Goal: Complete application form

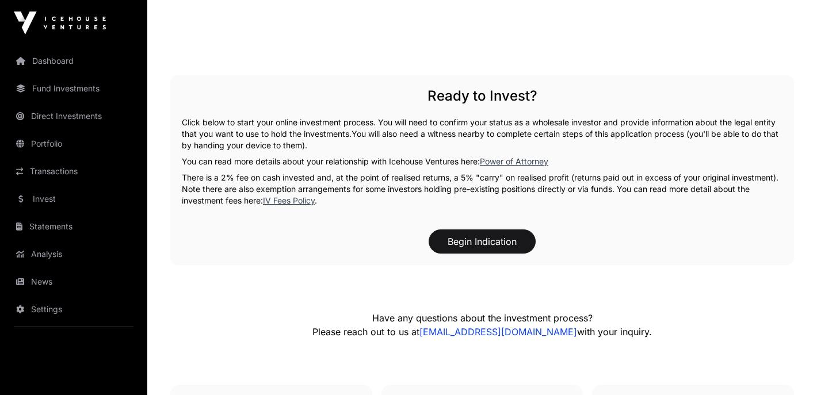
scroll to position [2128, 0]
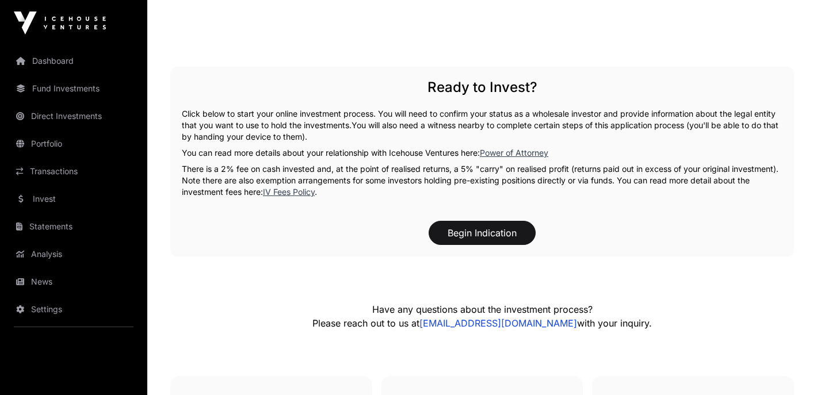
click at [315, 187] on link "IV Fees Policy" at bounding box center [289, 192] width 52 height 10
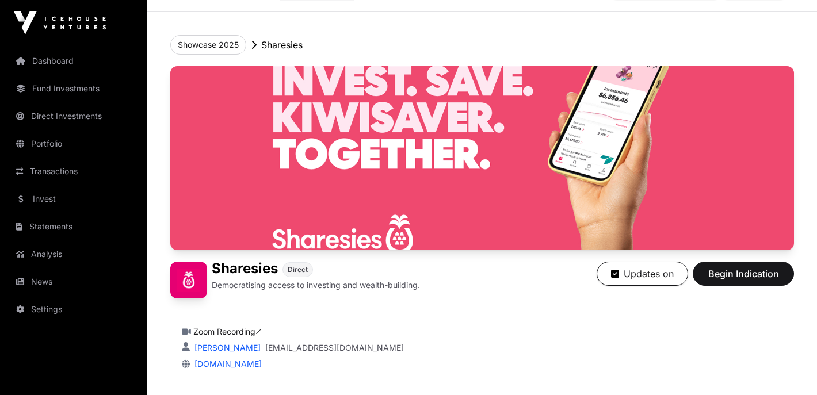
scroll to position [0, 0]
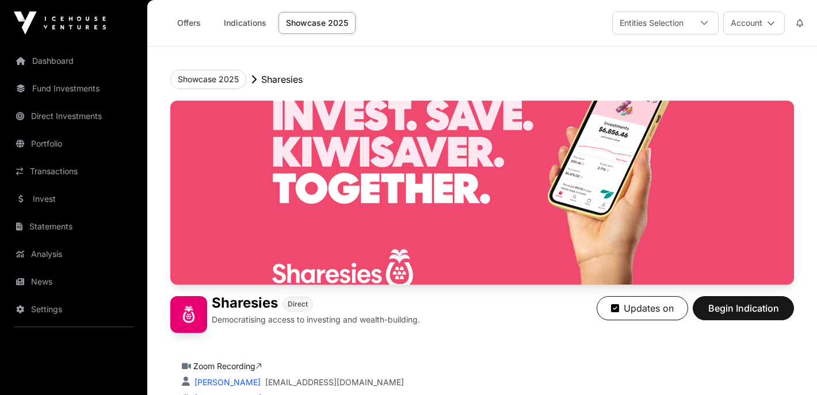
click at [240, 22] on link "Indications" at bounding box center [245, 23] width 58 height 22
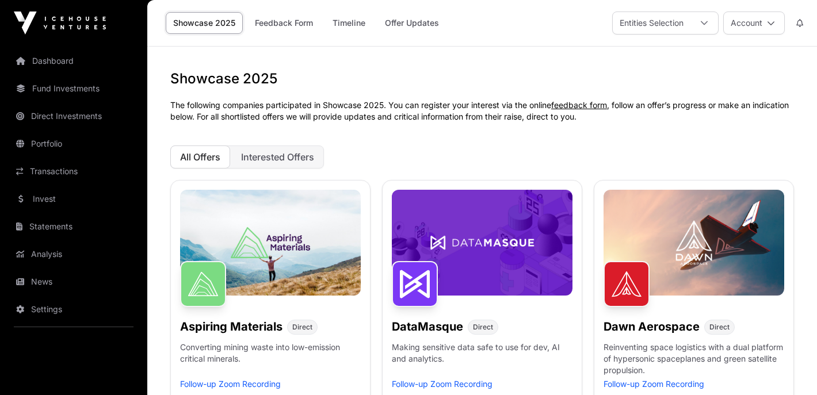
click at [392, 147] on div "All Offers Interested Offers" at bounding box center [482, 157] width 624 height 23
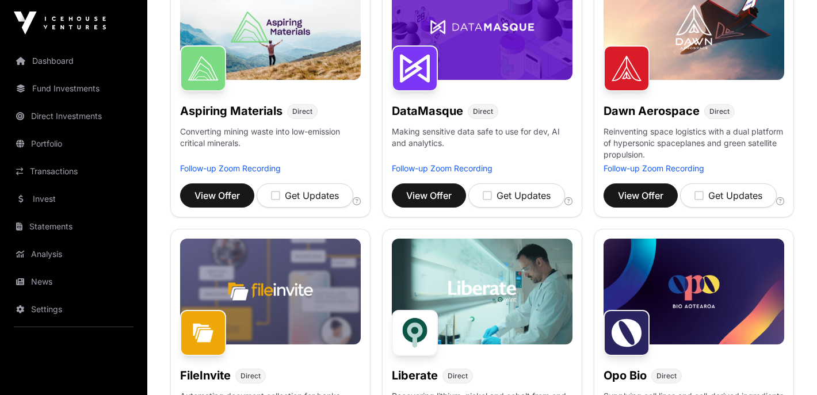
scroll to position [222, 0]
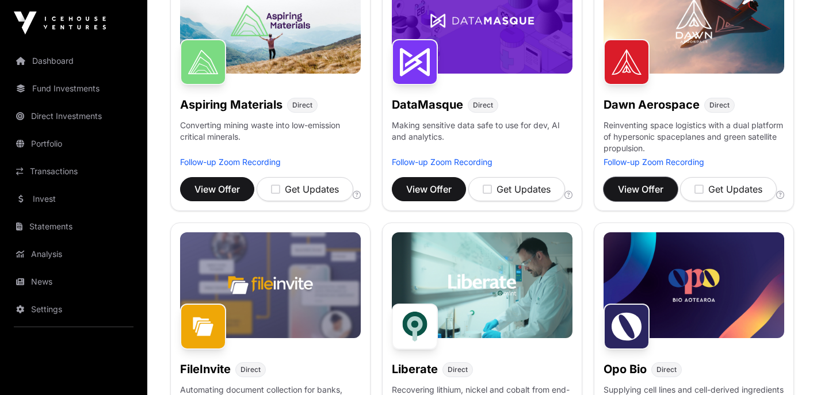
click at [651, 191] on span "View Offer" at bounding box center [640, 189] width 45 height 14
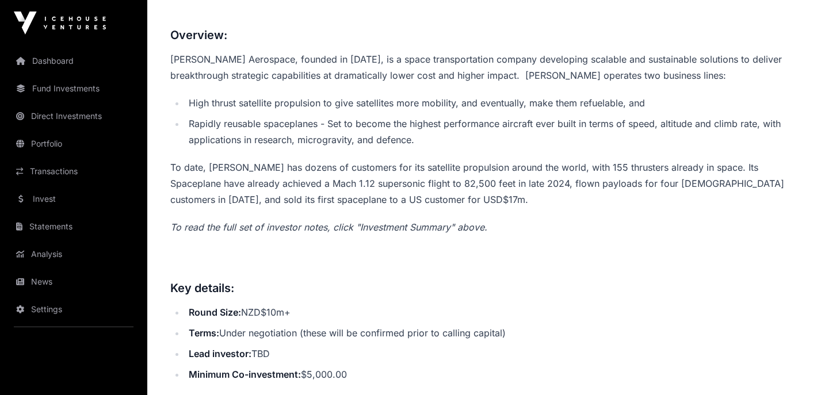
scroll to position [434, 0]
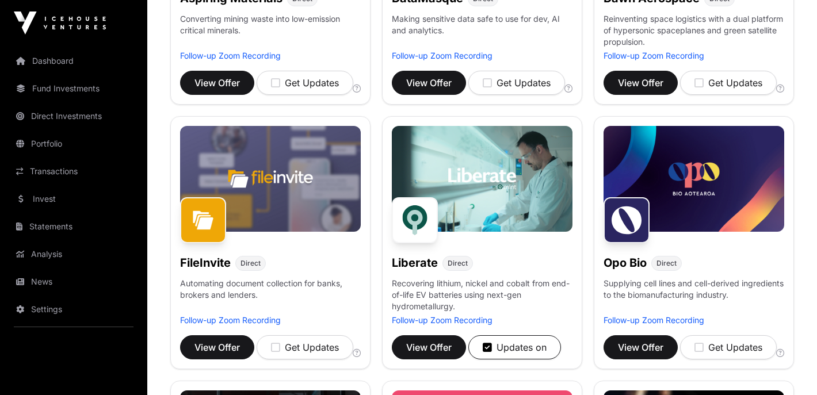
scroll to position [335, 0]
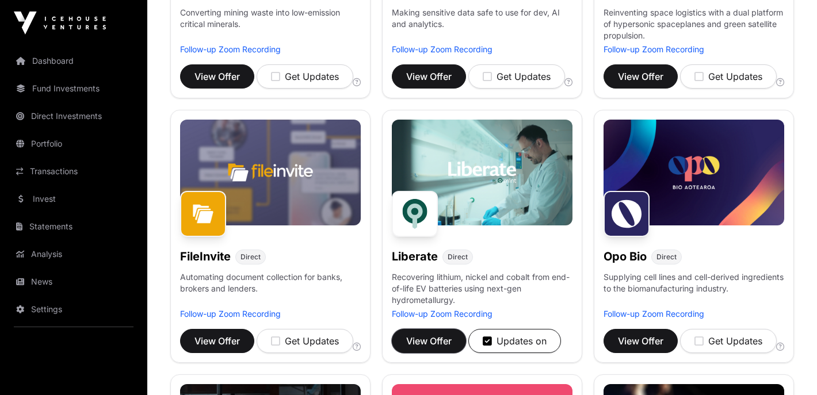
click at [445, 338] on span "View Offer" at bounding box center [428, 341] width 45 height 14
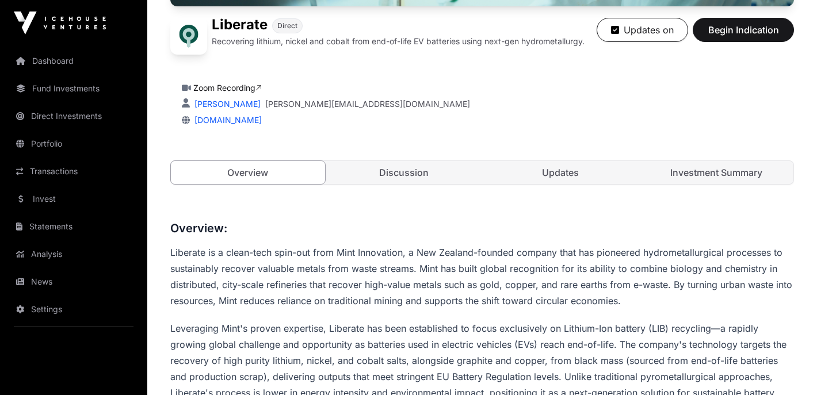
scroll to position [211, 0]
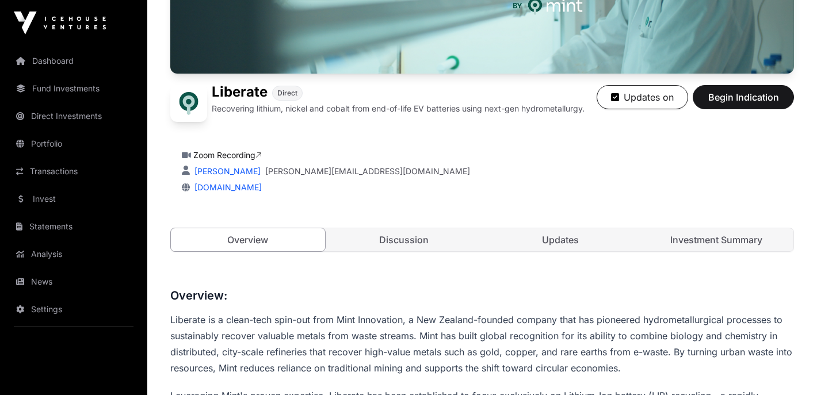
click at [688, 239] on link "Investment Summary" at bounding box center [717, 239] width 154 height 23
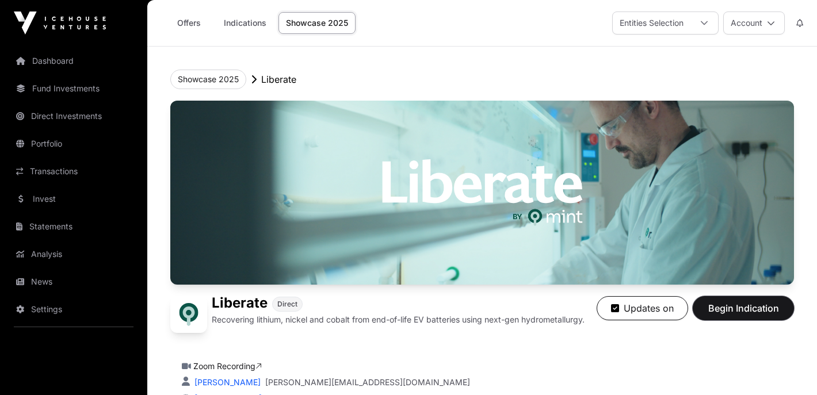
click at [716, 305] on span "Begin Indication" at bounding box center [743, 308] width 72 height 14
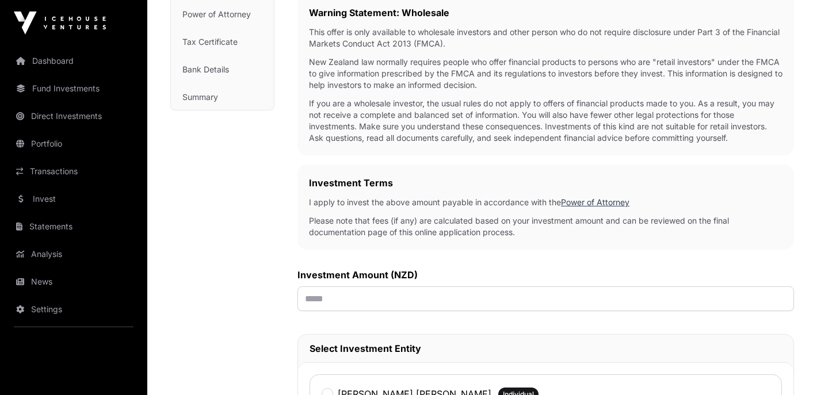
scroll to position [224, 0]
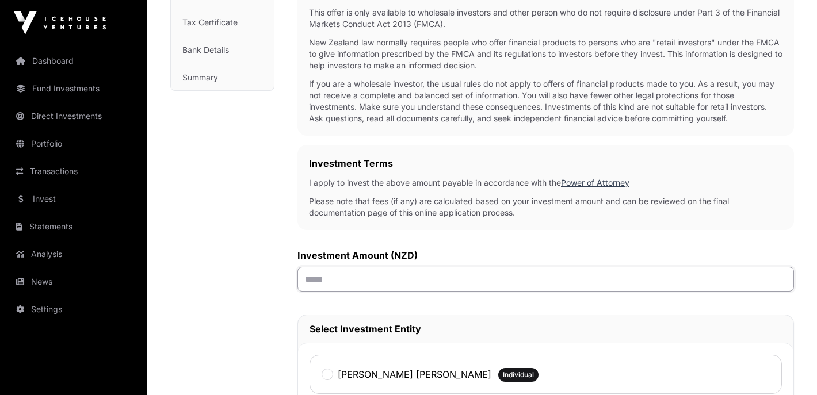
click at [406, 282] on input "text" at bounding box center [545, 279] width 496 height 25
type input "*******"
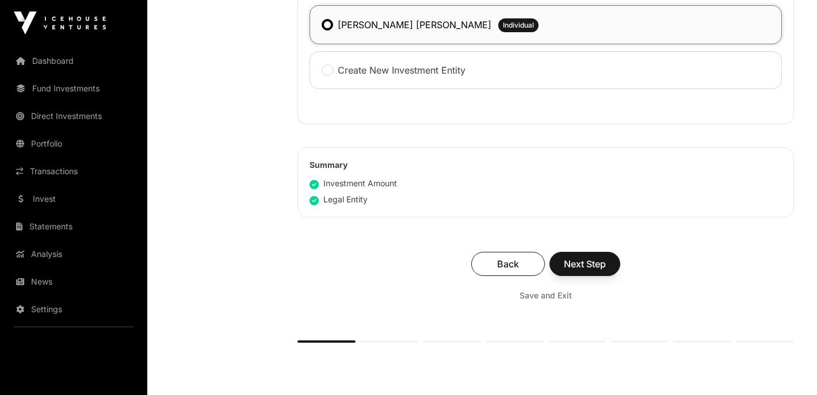
scroll to position [574, 0]
click at [577, 268] on span "Next Step" at bounding box center [585, 264] width 42 height 14
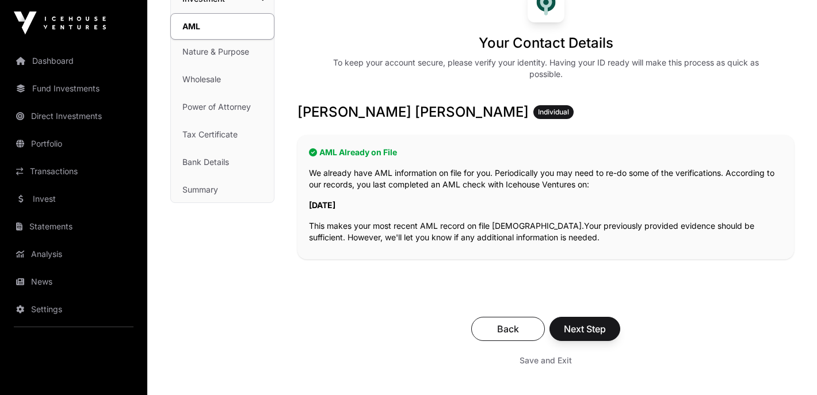
scroll to position [120, 0]
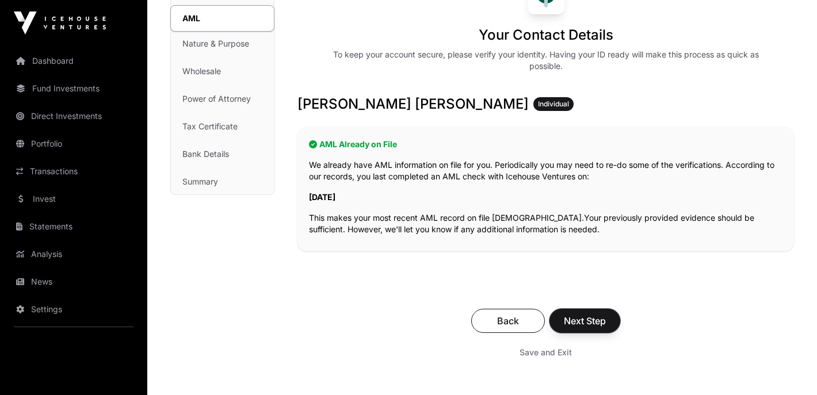
click at [585, 324] on span "Next Step" at bounding box center [585, 321] width 42 height 14
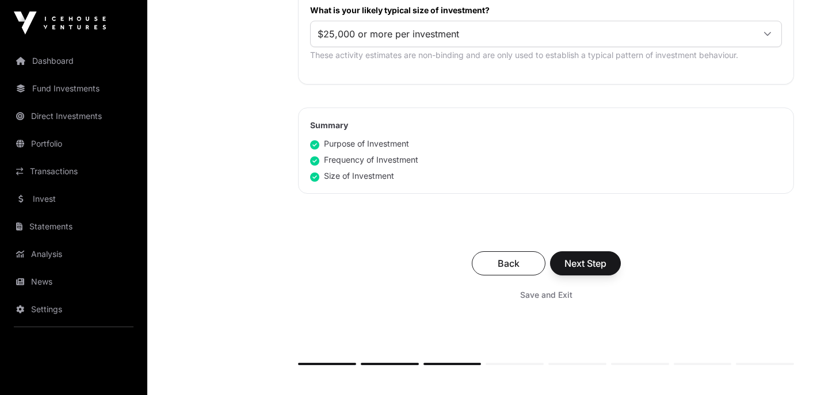
scroll to position [715, 0]
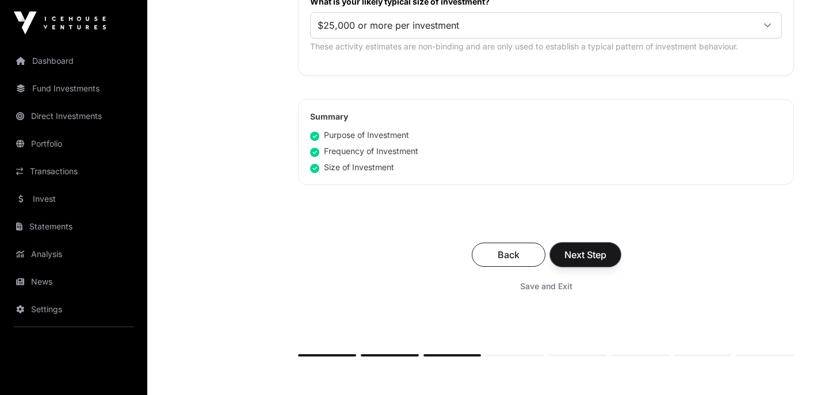
click at [573, 250] on span "Next Step" at bounding box center [585, 255] width 42 height 14
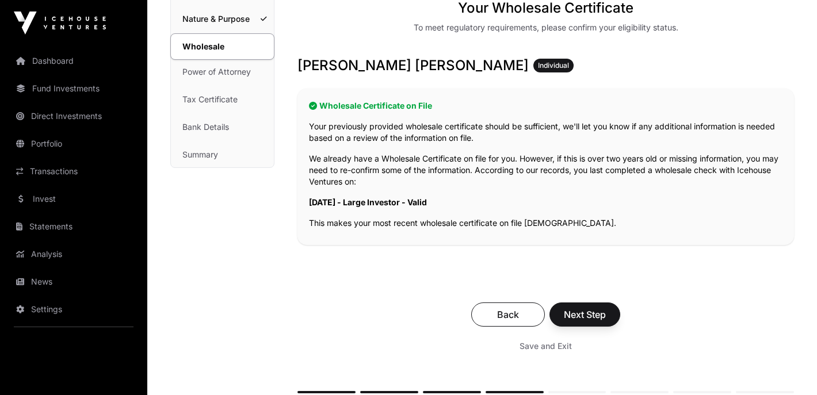
scroll to position [184, 0]
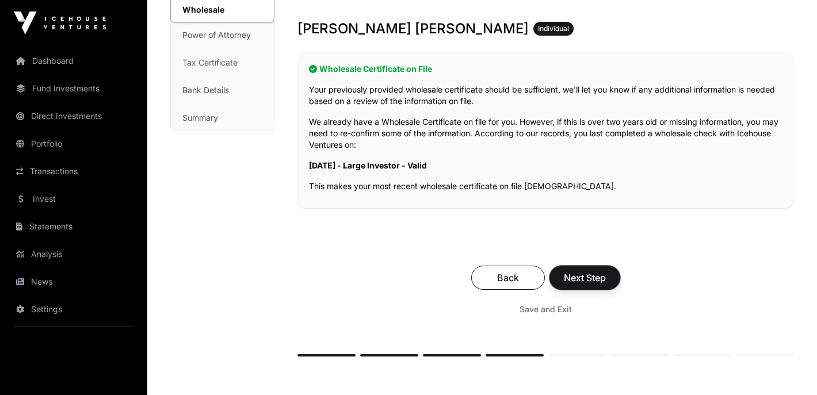
click at [578, 274] on span "Next Step" at bounding box center [585, 278] width 42 height 14
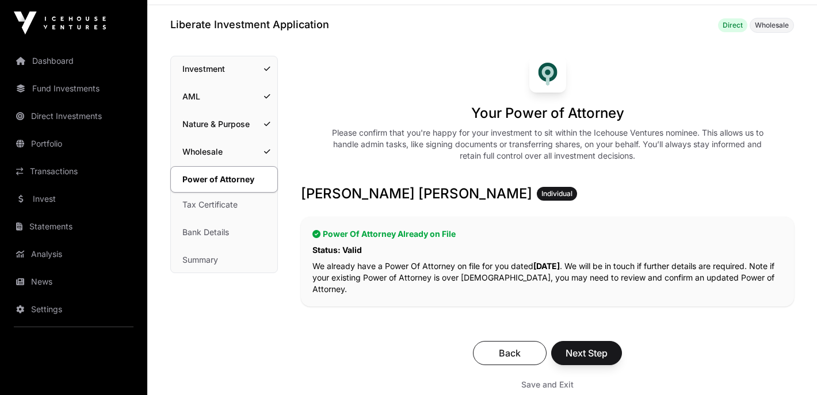
scroll to position [44, 0]
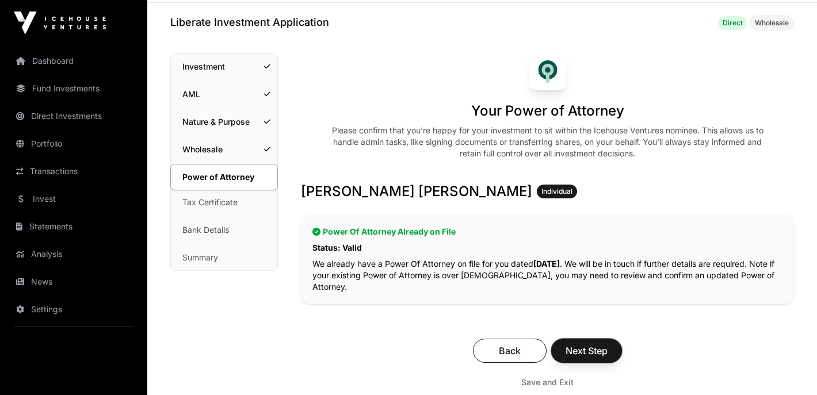
click at [591, 350] on span "Next Step" at bounding box center [587, 351] width 42 height 14
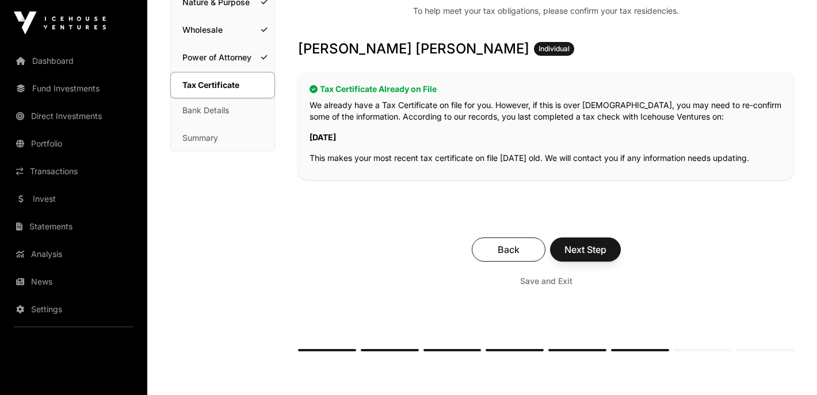
scroll to position [202, 0]
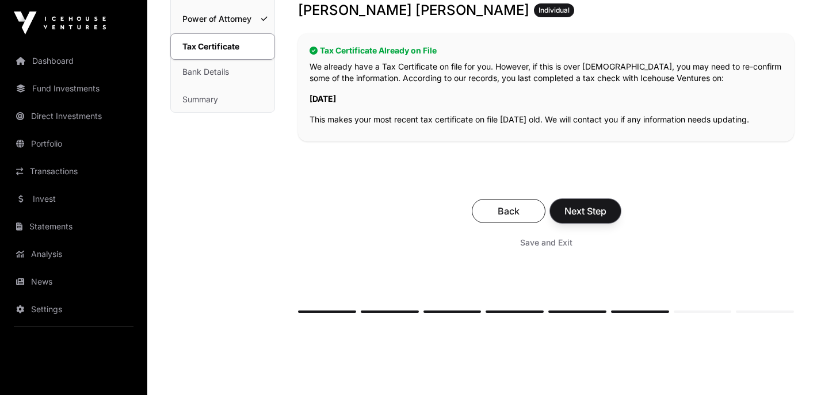
click at [570, 210] on span "Next Step" at bounding box center [585, 211] width 42 height 14
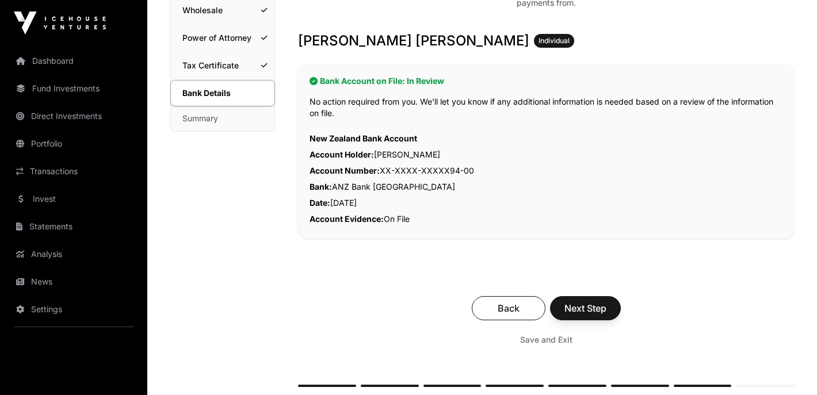
scroll to position [186, 0]
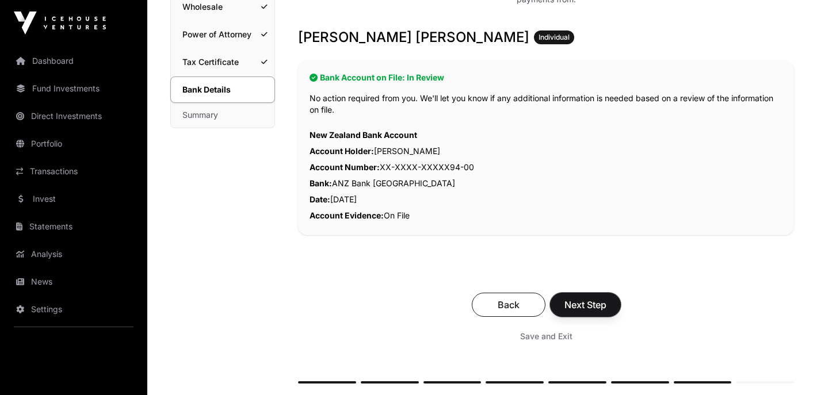
click at [598, 307] on span "Next Step" at bounding box center [585, 305] width 42 height 14
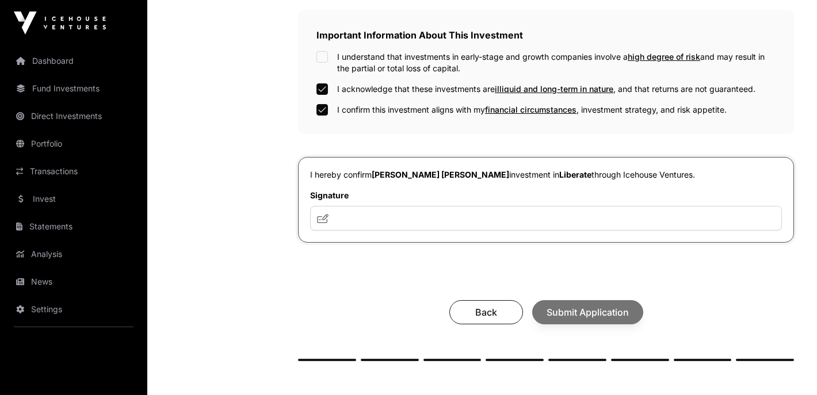
scroll to position [397, 0]
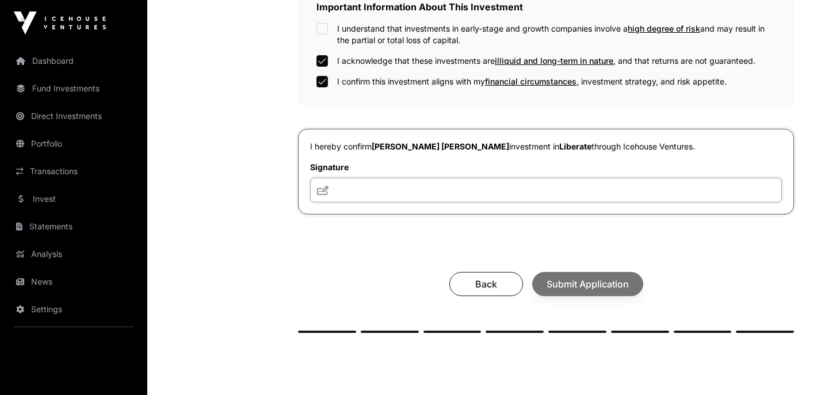
click at [395, 194] on input "text" at bounding box center [546, 190] width 472 height 25
type input "***"
click at [575, 287] on div "Back Submit Application" at bounding box center [546, 284] width 473 height 24
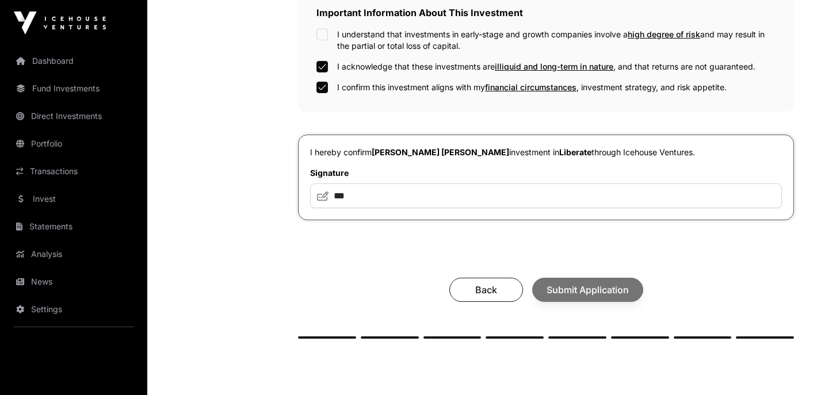
scroll to position [387, 0]
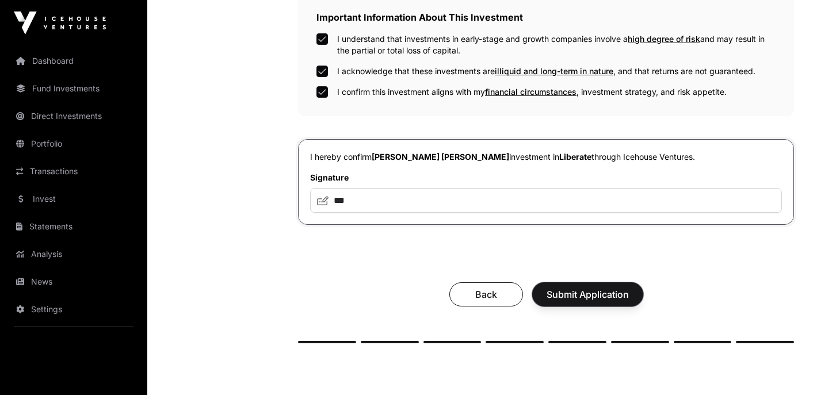
click at [553, 295] on span "Submit Application" at bounding box center [588, 295] width 82 height 14
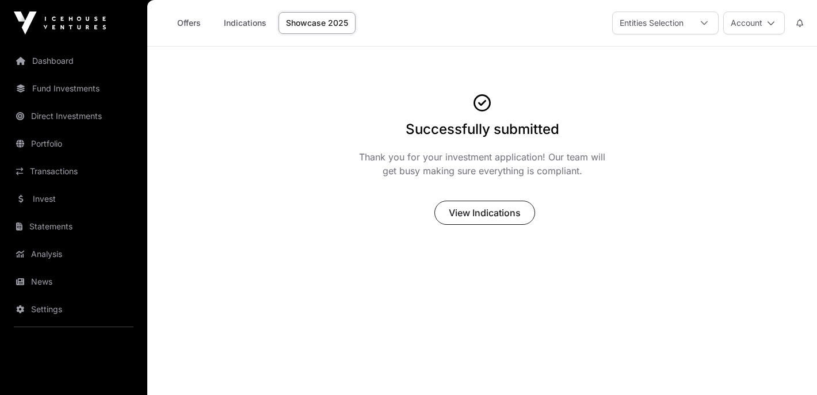
click at [193, 26] on link "Offers" at bounding box center [189, 23] width 46 height 22
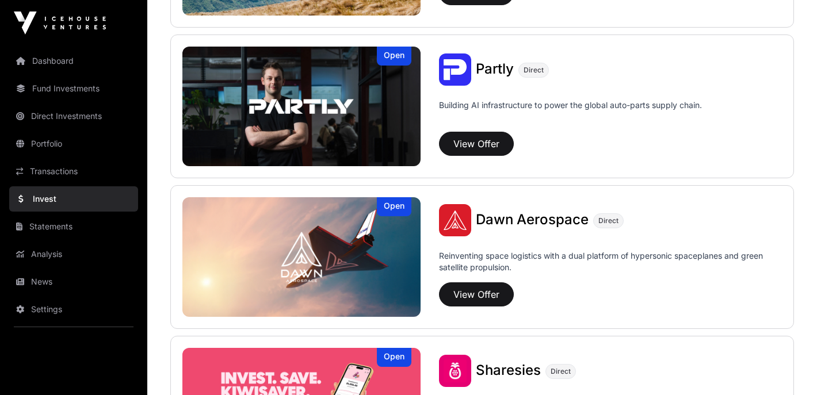
scroll to position [993, 0]
